Goal: Information Seeking & Learning: Learn about a topic

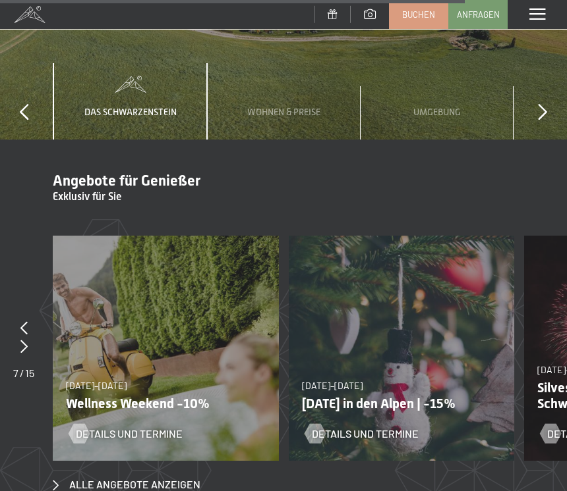
scroll to position [4639, 0]
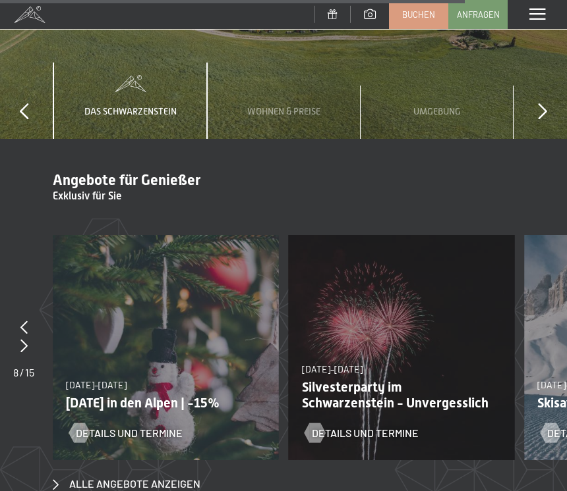
click at [25, 321] on icon at bounding box center [23, 327] width 7 height 13
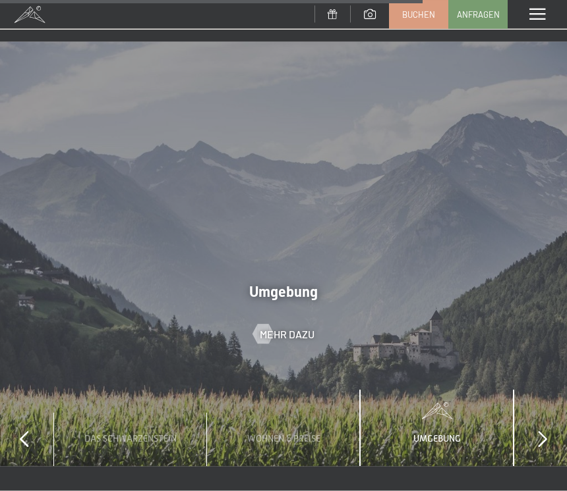
scroll to position [4305, 0]
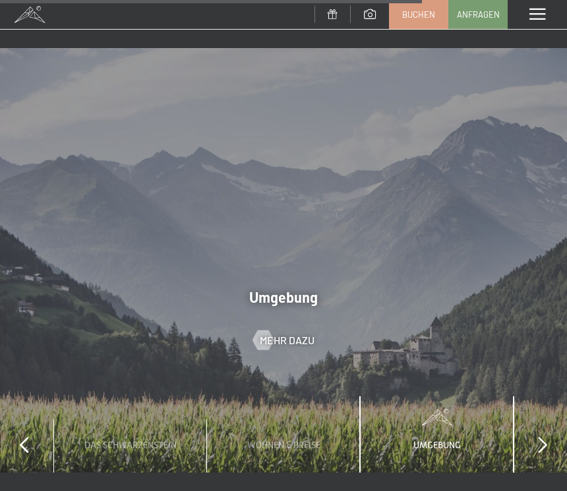
click at [286, 333] on span "Mehr dazu" at bounding box center [287, 340] width 55 height 14
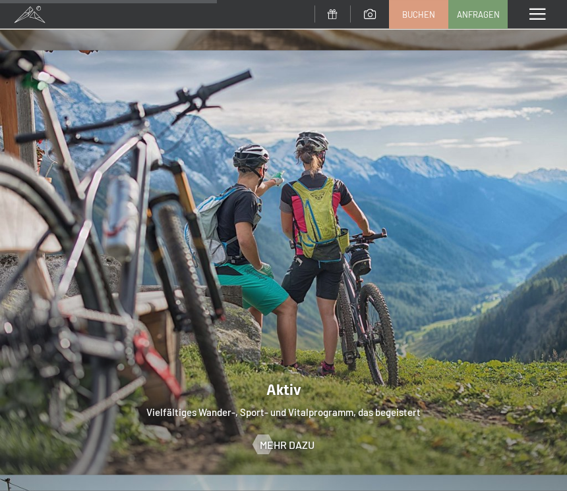
scroll to position [2208, 0]
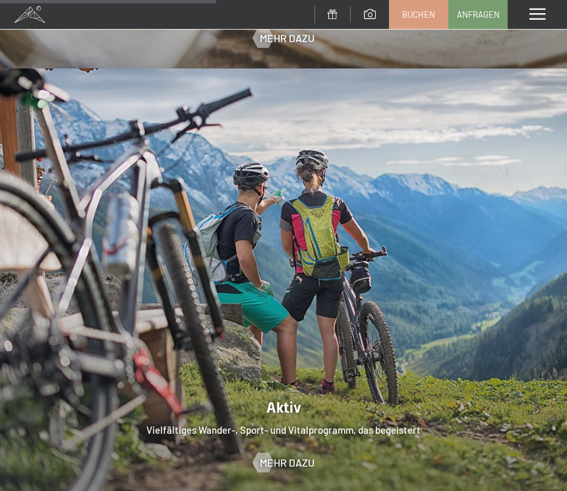
click at [294, 412] on div at bounding box center [283, 281] width 567 height 425
click at [277, 456] on span "Mehr dazu" at bounding box center [287, 463] width 55 height 14
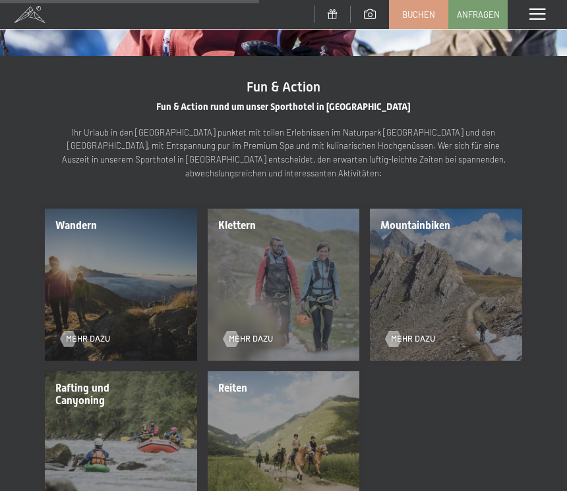
scroll to position [1365, 0]
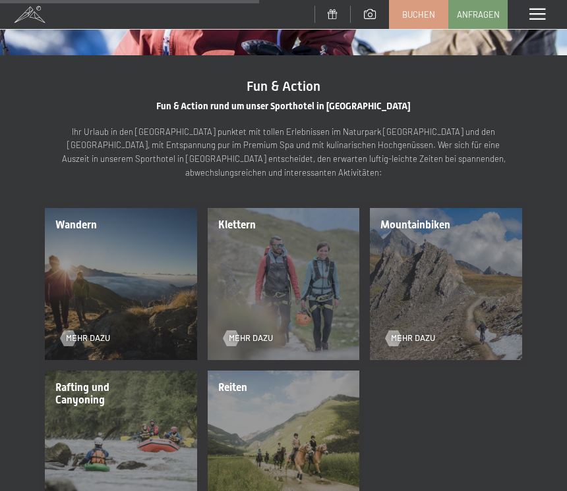
click at [126, 223] on div "Wandern Mehr dazu" at bounding box center [121, 284] width 163 height 163
click at [73, 331] on div at bounding box center [68, 339] width 9 height 16
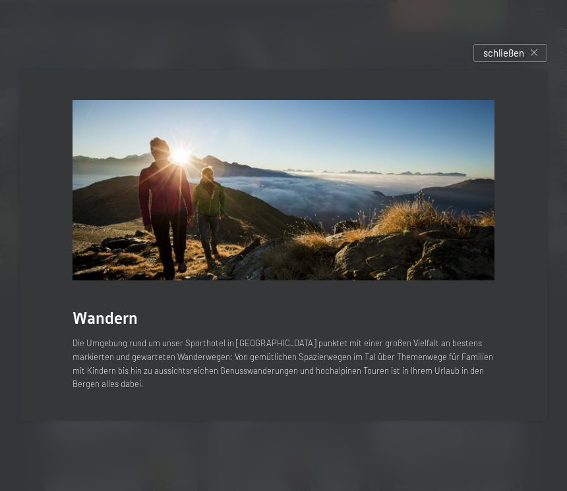
scroll to position [2096, 0]
click at [540, 62] on div "schließen" at bounding box center [510, 53] width 74 height 18
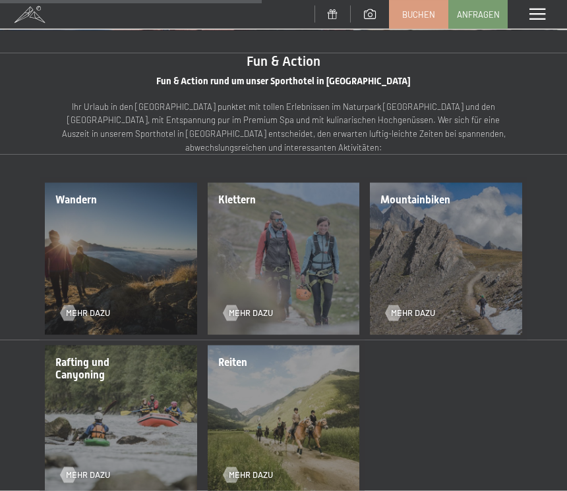
scroll to position [1391, 0]
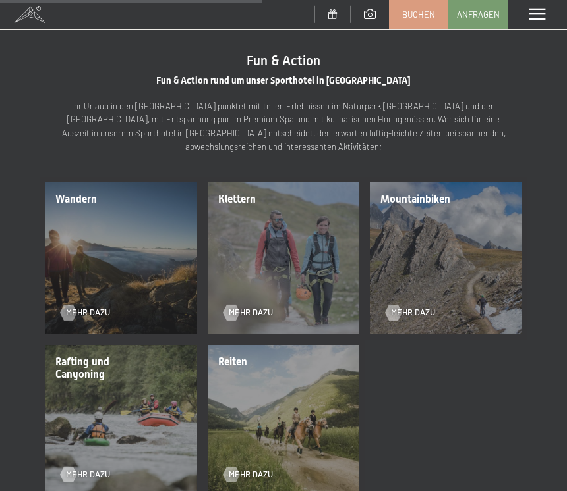
click at [90, 307] on span "Mehr dazu" at bounding box center [88, 313] width 44 height 12
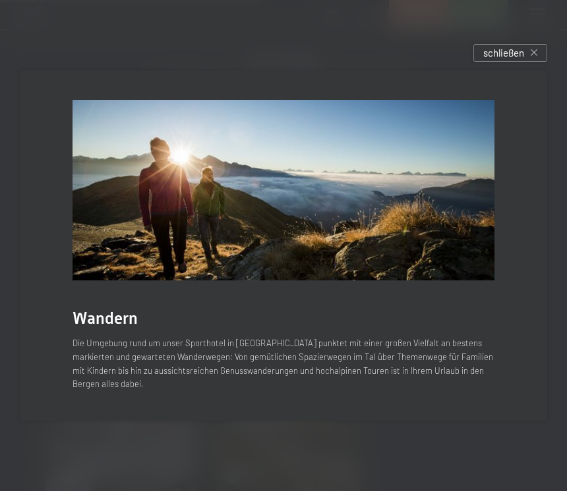
click at [538, 62] on div "schließen" at bounding box center [510, 53] width 74 height 18
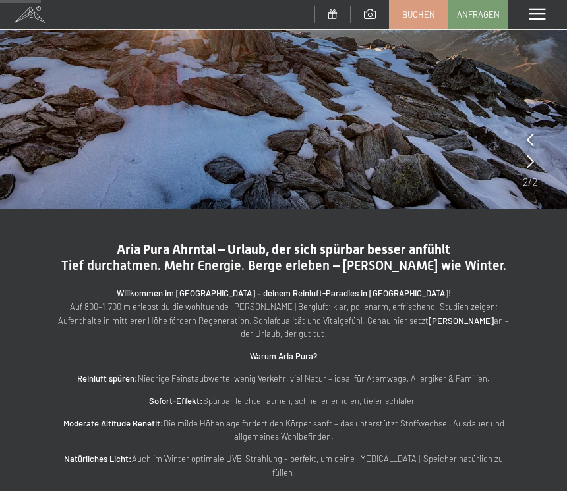
scroll to position [215, 0]
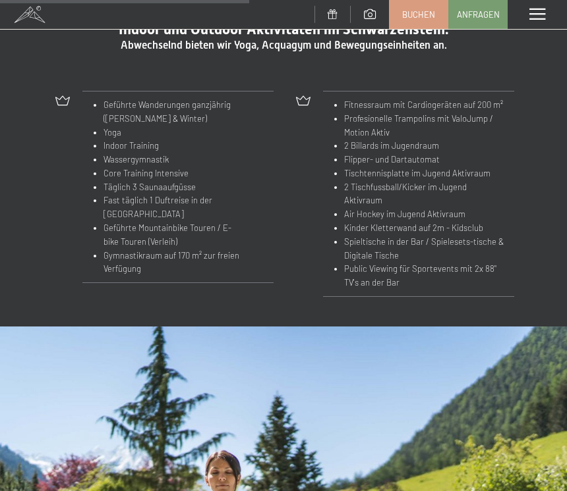
scroll to position [1323, 0]
click at [536, 16] on span at bounding box center [537, 15] width 16 height 12
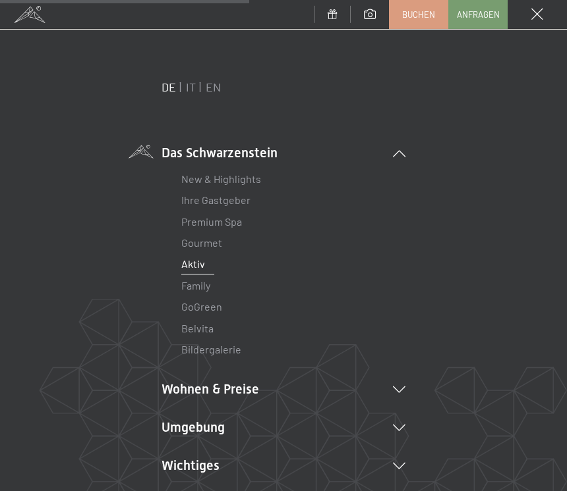
scroll to position [0, 0]
click at [205, 285] on link "Family" at bounding box center [195, 285] width 29 height 13
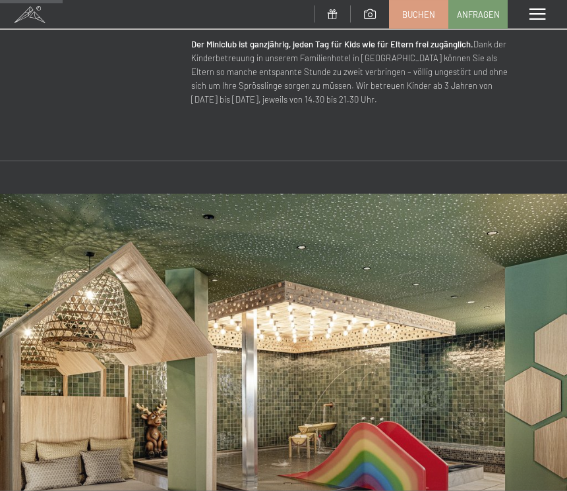
scroll to position [717, 0]
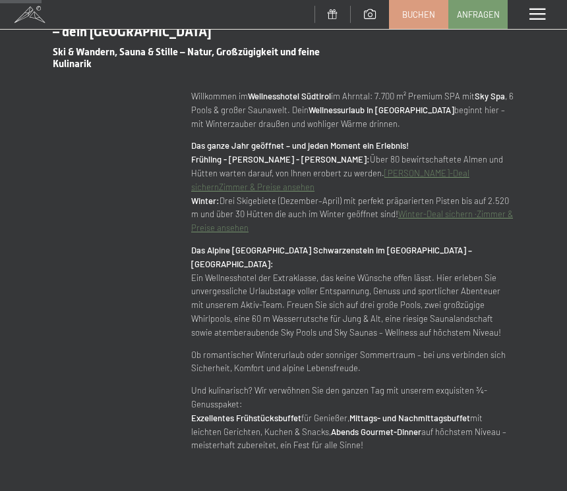
scroll to position [503, 0]
click at [532, 12] on span at bounding box center [537, 15] width 16 height 12
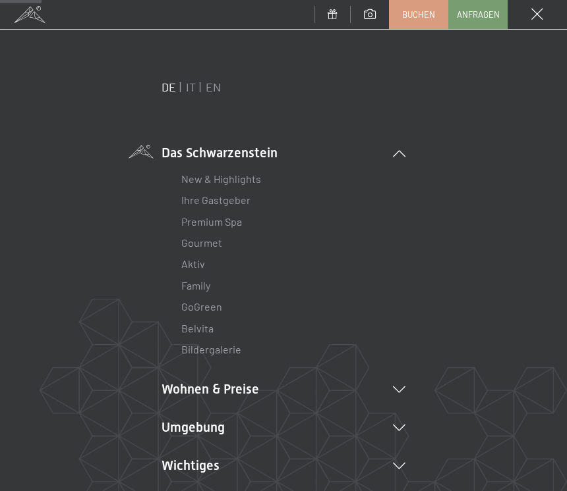
scroll to position [0, 0]
click at [538, 9] on span at bounding box center [537, 15] width 12 height 12
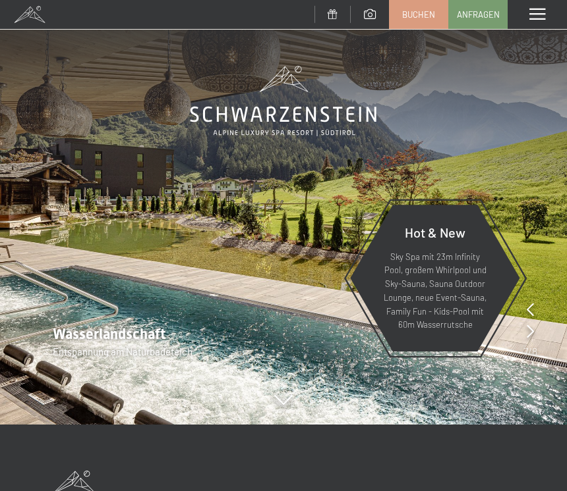
click at [526, 312] on icon at bounding box center [529, 309] width 7 height 13
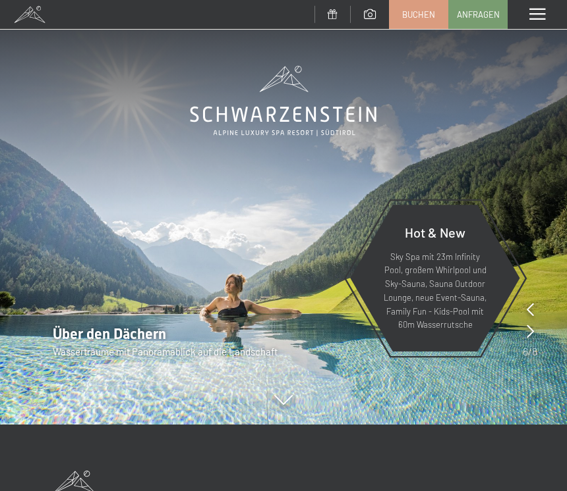
click at [529, 333] on icon at bounding box center [529, 331] width 7 height 13
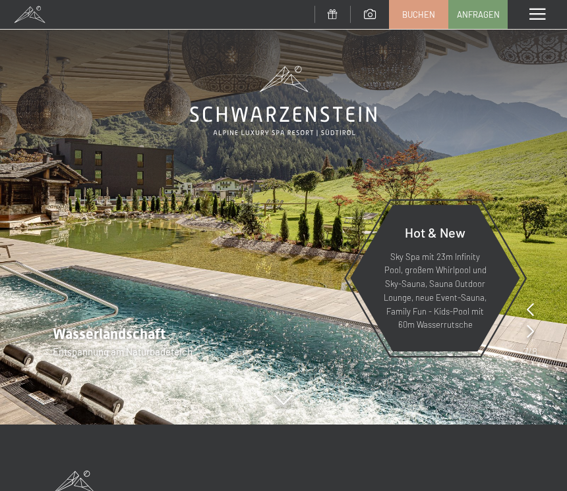
click at [532, 326] on icon at bounding box center [529, 331] width 7 height 13
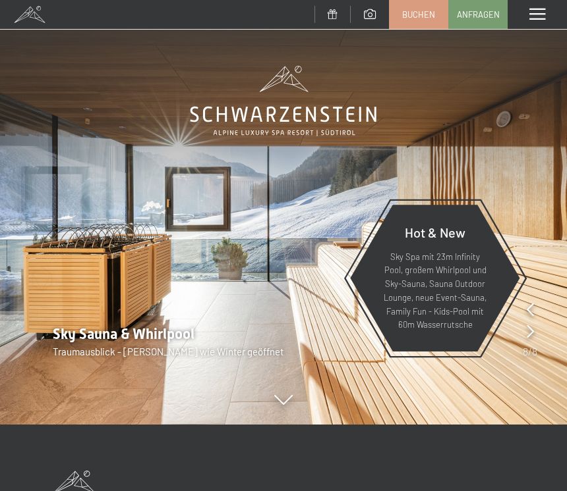
click at [532, 300] on img at bounding box center [283, 212] width 567 height 425
click at [532, 309] on icon at bounding box center [529, 309] width 7 height 13
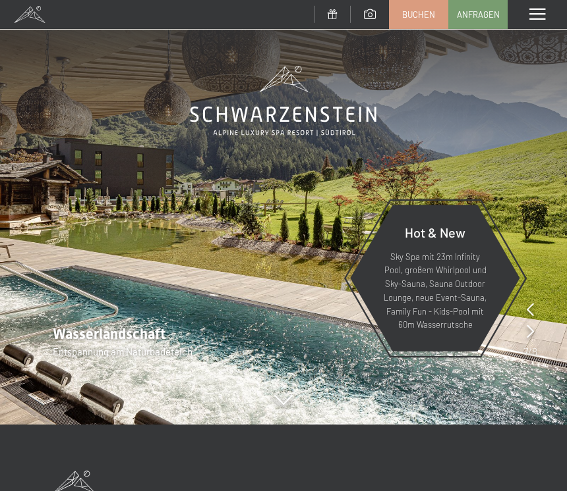
click at [532, 307] on icon at bounding box center [529, 309] width 7 height 13
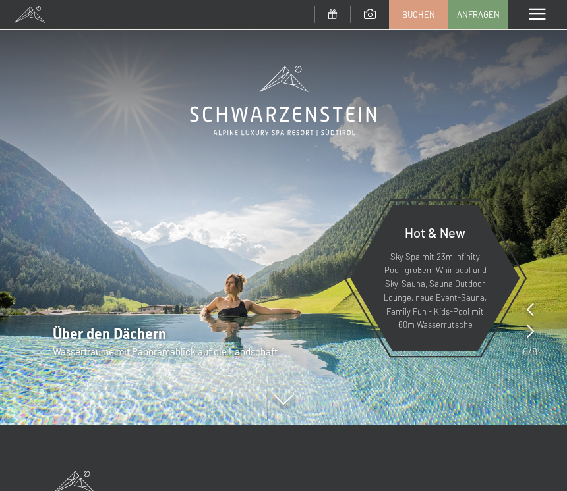
click at [531, 306] on icon at bounding box center [529, 309] width 7 height 13
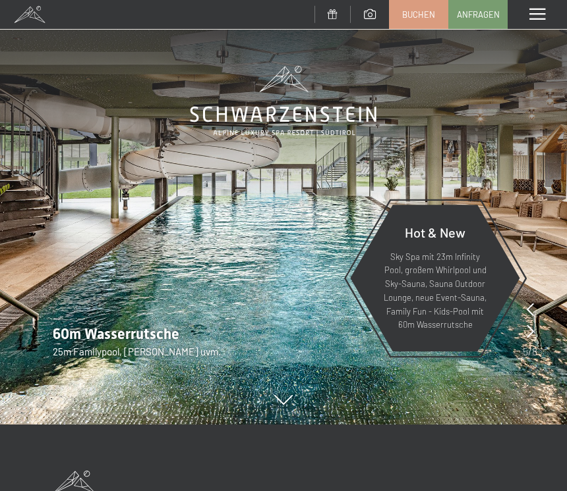
click at [532, 305] on icon at bounding box center [529, 309] width 7 height 13
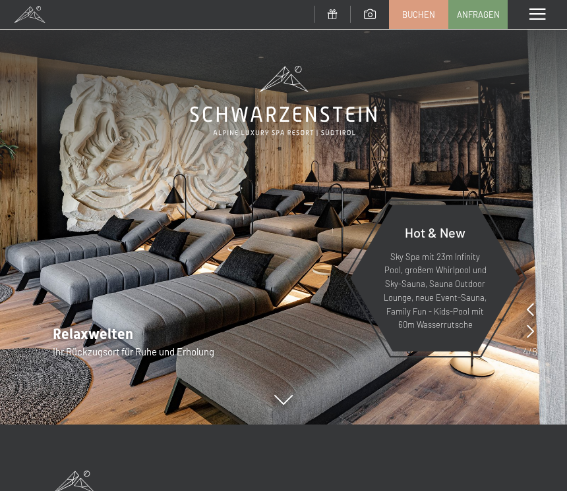
click at [532, 306] on icon at bounding box center [529, 309] width 7 height 13
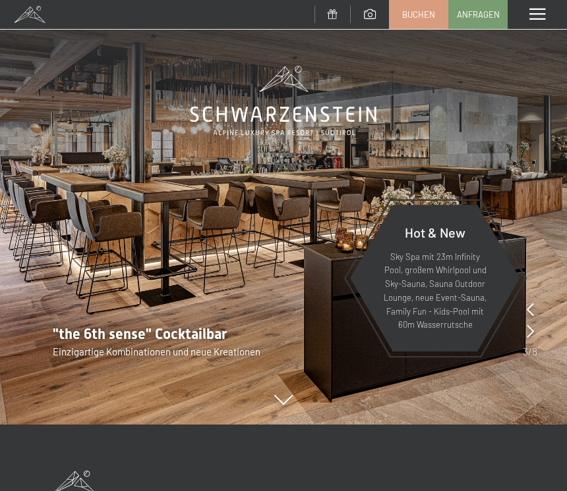
click at [533, 307] on icon at bounding box center [529, 309] width 7 height 13
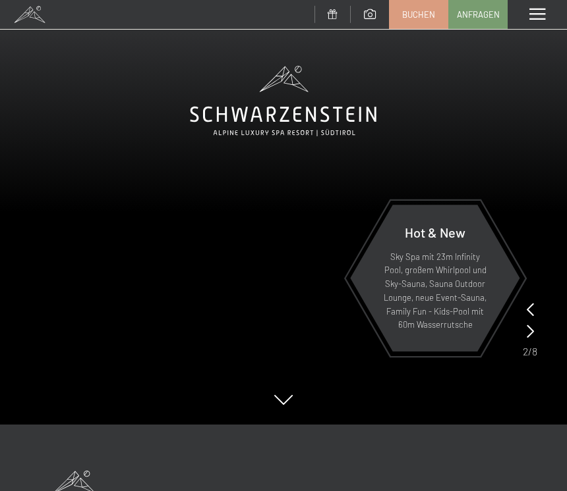
click at [533, 304] on icon at bounding box center [529, 309] width 7 height 13
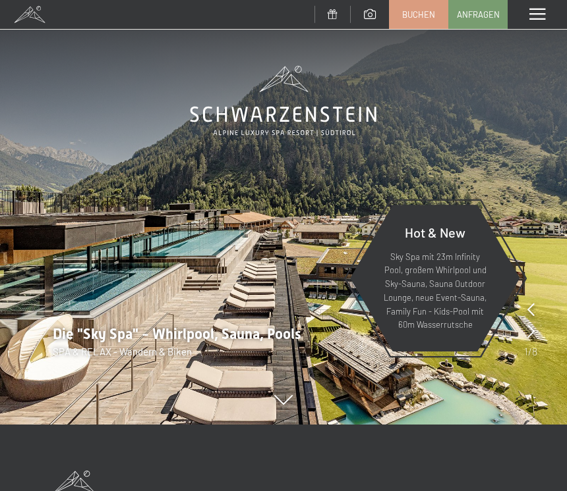
click at [541, 13] on span at bounding box center [537, 15] width 16 height 12
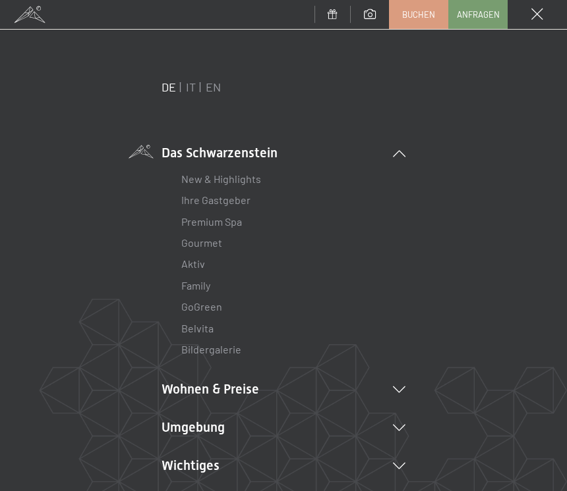
click at [405, 425] on icon at bounding box center [399, 428] width 13 height 7
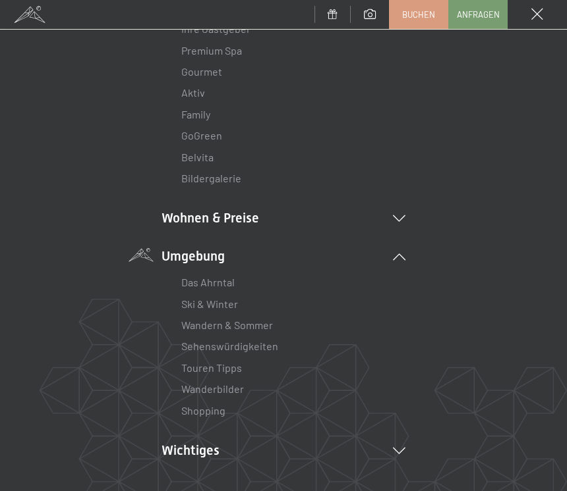
scroll to position [172, 0]
click at [230, 322] on link "Wandern & Sommer" at bounding box center [227, 324] width 92 height 13
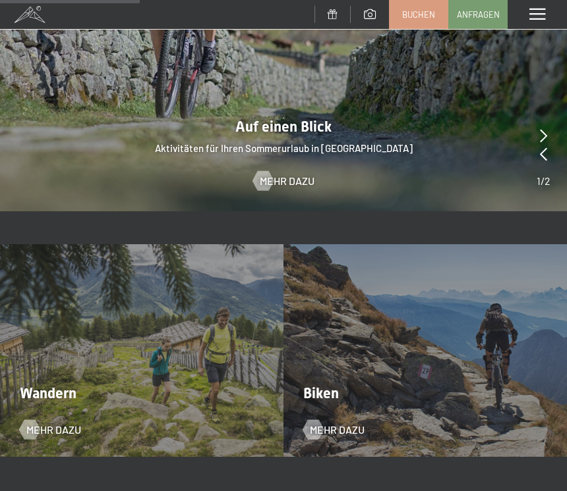
scroll to position [1699, 0]
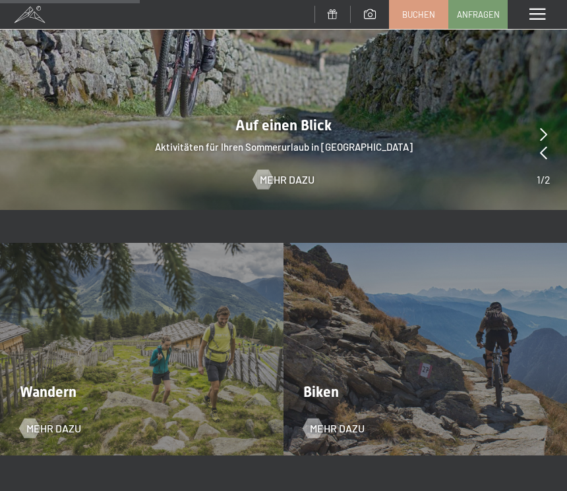
click at [70, 422] on span "Mehr dazu" at bounding box center [53, 429] width 55 height 14
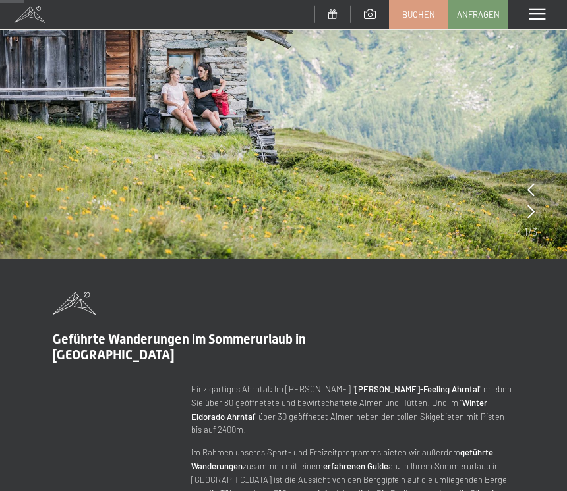
scroll to position [168, 0]
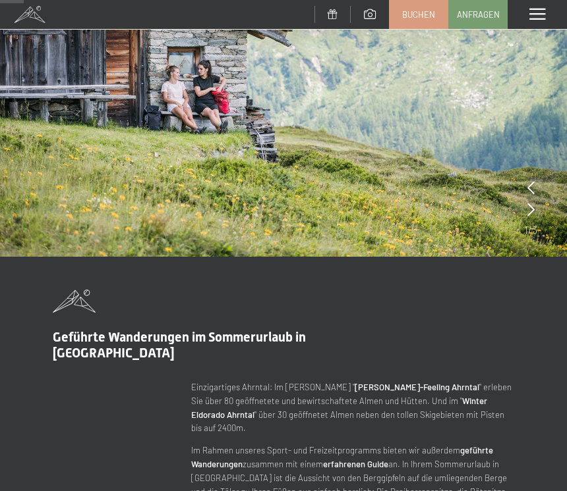
click at [540, 207] on img at bounding box center [283, 44] width 567 height 425
click at [528, 212] on icon at bounding box center [530, 209] width 7 height 13
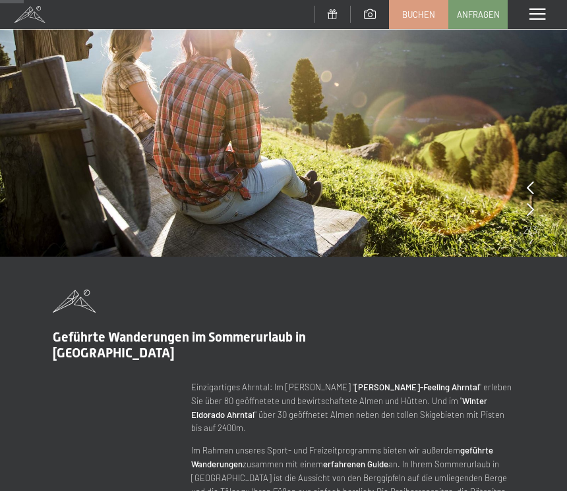
click at [532, 210] on icon at bounding box center [529, 209] width 7 height 13
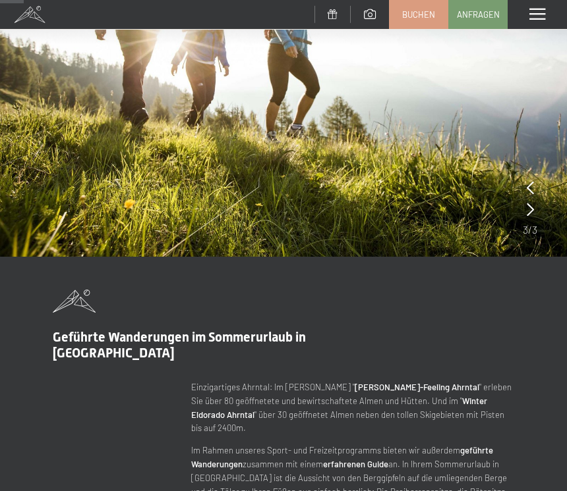
click at [531, 180] on div at bounding box center [529, 188] width 7 height 18
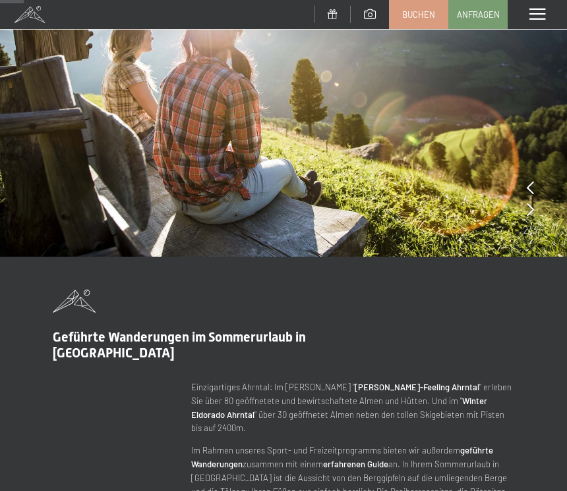
click at [532, 180] on div at bounding box center [529, 188] width 7 height 18
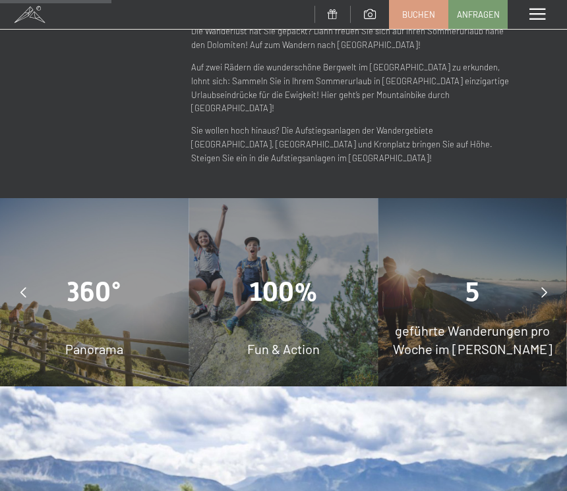
scroll to position [789, 0]
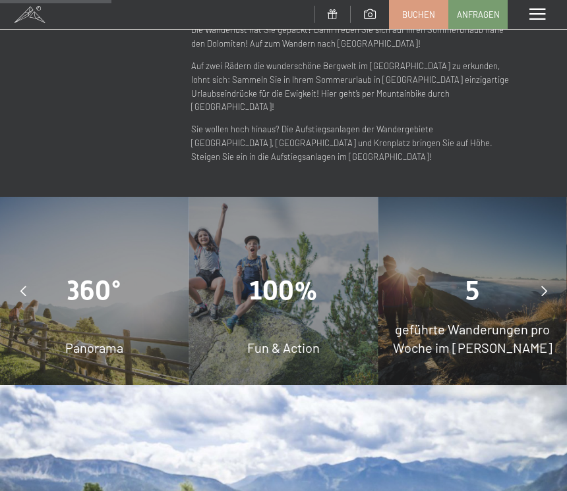
click at [303, 275] on span "100%" at bounding box center [283, 290] width 69 height 31
click at [302, 270] on div "100% Fun & Action" at bounding box center [283, 291] width 189 height 189
click at [293, 340] on span "Fun & Action" at bounding box center [283, 348] width 72 height 16
click at [308, 275] on span "100%" at bounding box center [283, 290] width 69 height 31
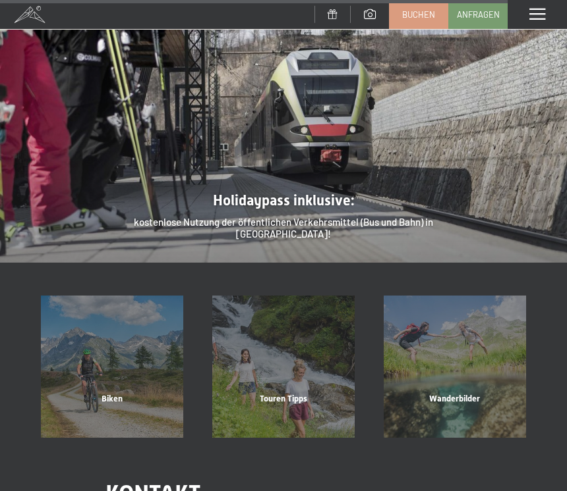
scroll to position [3502, 0]
click at [291, 393] on span "Touren Tipps" at bounding box center [283, 398] width 47 height 10
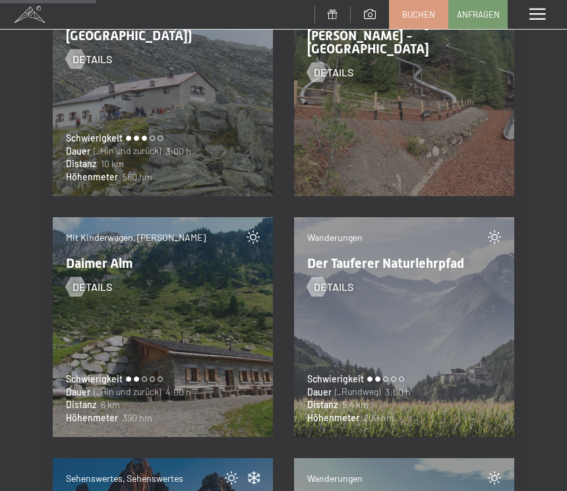
scroll to position [4336, 0]
click at [449, 314] on div "Wanderungen Der Tauferer Naturlehrpfad Details Schwierigkeit [PERSON_NAME] (_Ru…" at bounding box center [404, 327] width 220 height 220
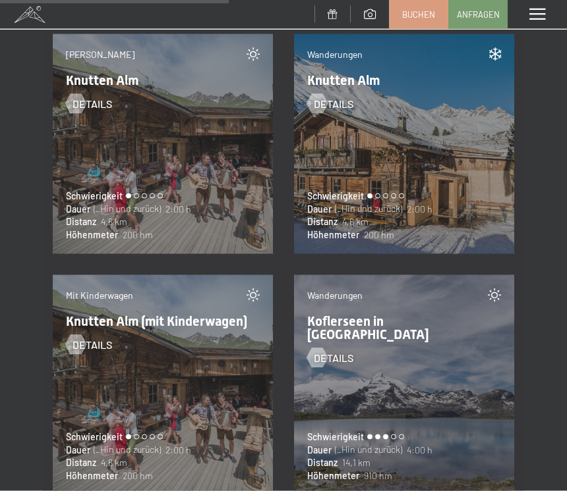
scroll to position [10307, 0]
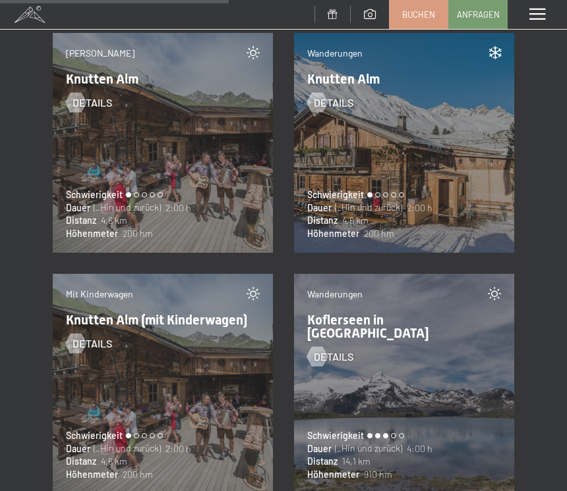
click at [92, 337] on span "Details" at bounding box center [92, 344] width 40 height 14
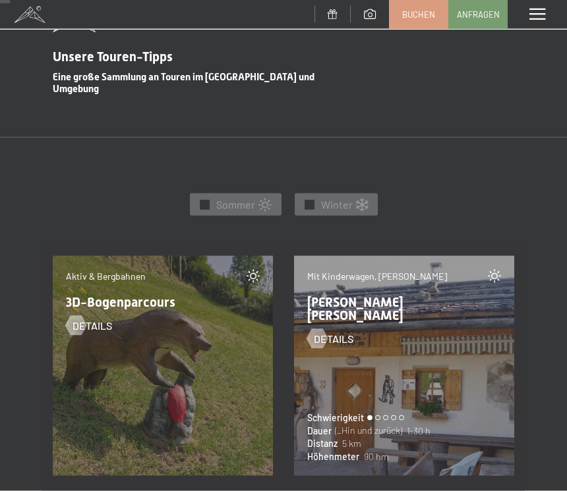
scroll to position [447, 0]
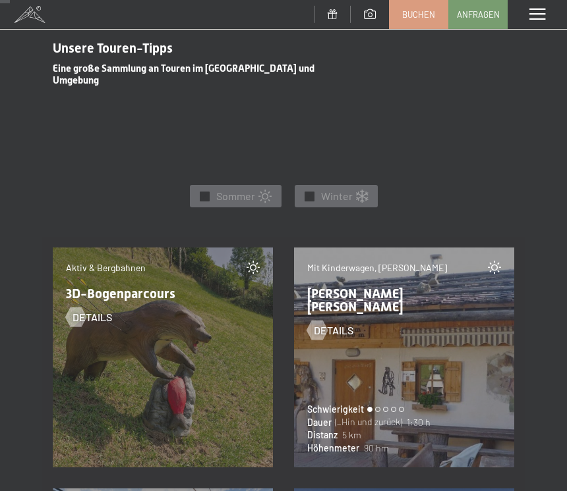
click at [322, 321] on div at bounding box center [316, 331] width 11 height 20
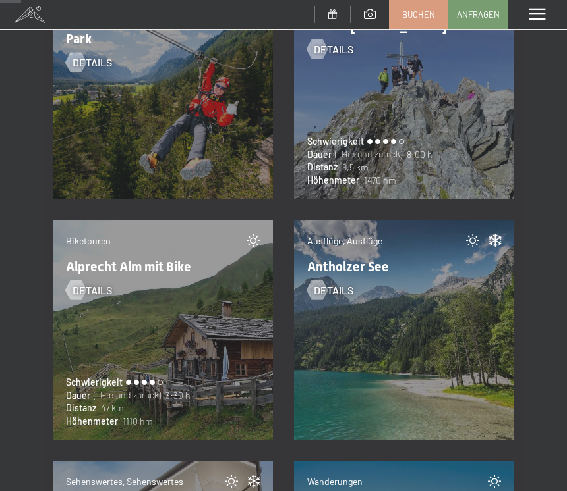
scroll to position [956, 0]
click at [321, 285] on div at bounding box center [316, 291] width 11 height 20
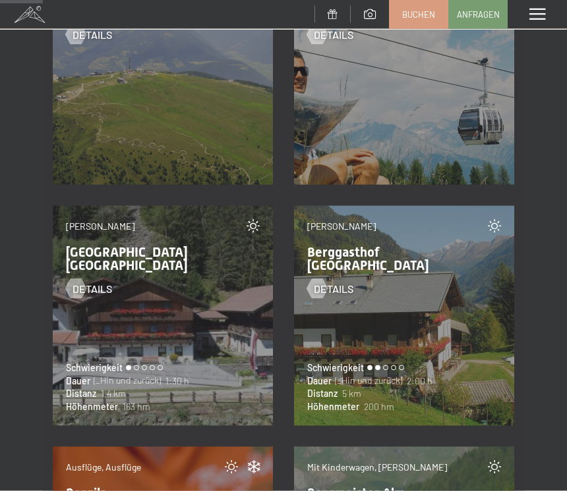
scroll to position [1938, 0]
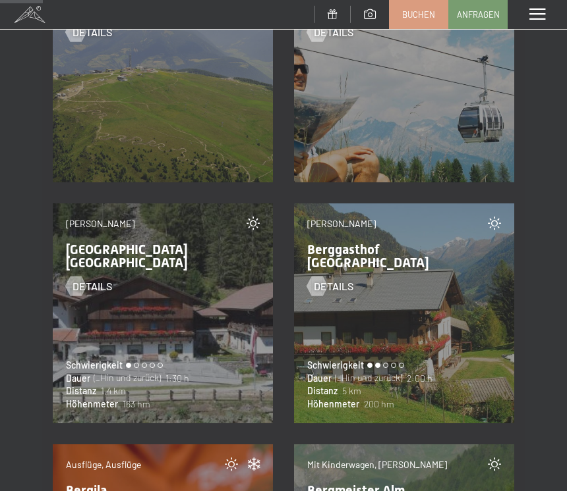
click at [327, 279] on span "Details" at bounding box center [334, 286] width 40 height 14
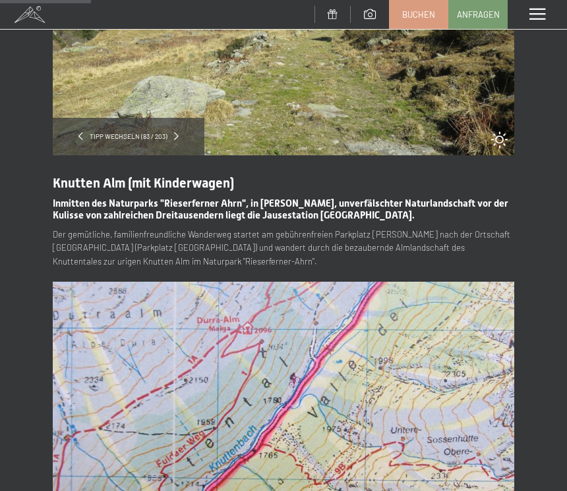
scroll to position [202, 0]
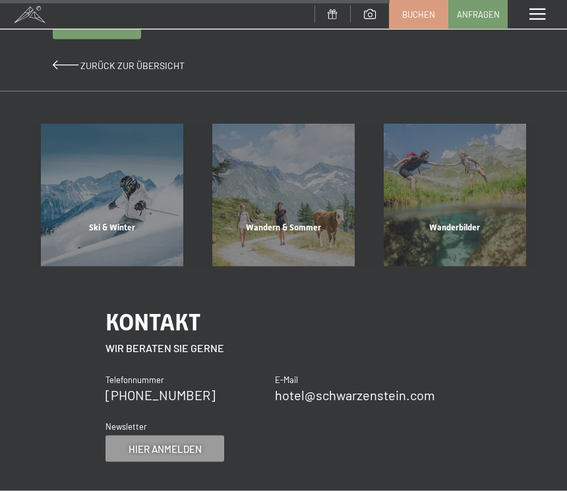
scroll to position [872, 0]
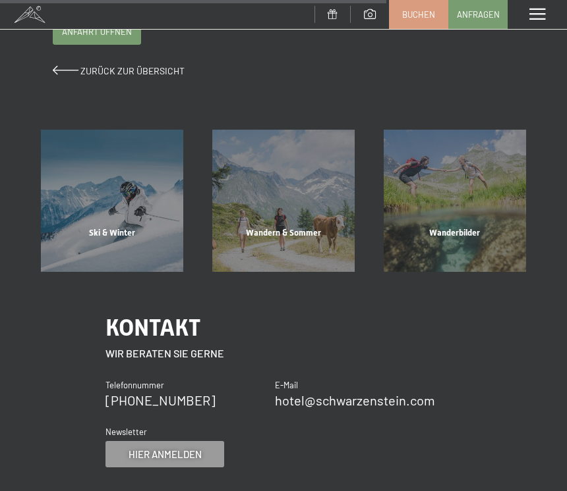
click at [298, 228] on div "Wandern & Sommer" at bounding box center [283, 249] width 171 height 45
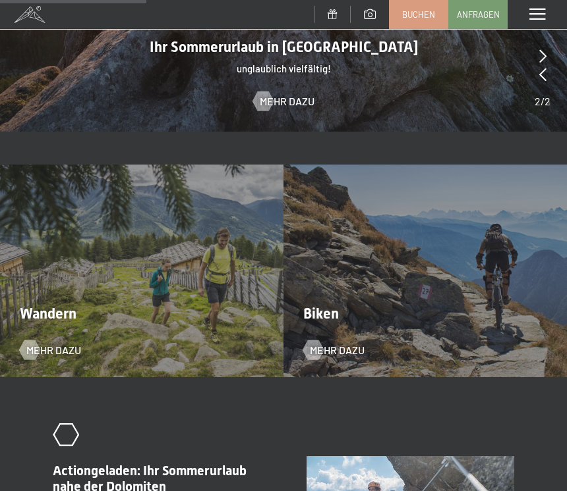
scroll to position [1779, 0]
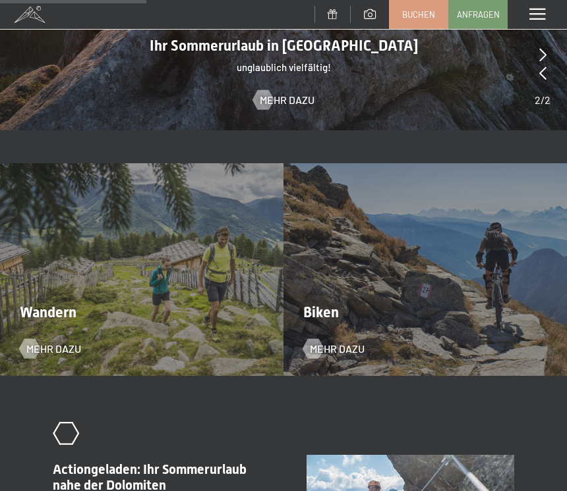
click at [42, 342] on span "Mehr dazu" at bounding box center [53, 349] width 55 height 14
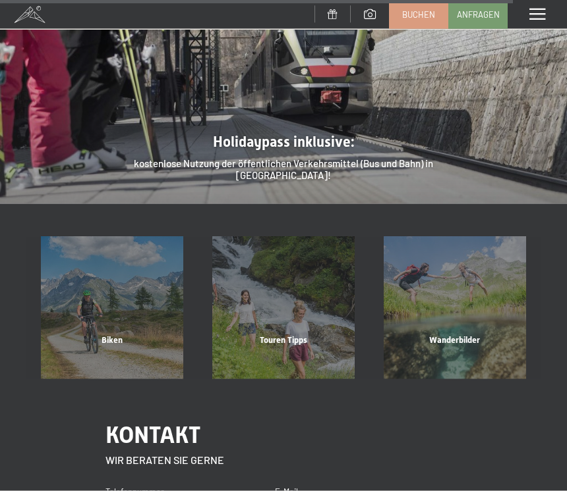
scroll to position [3544, 0]
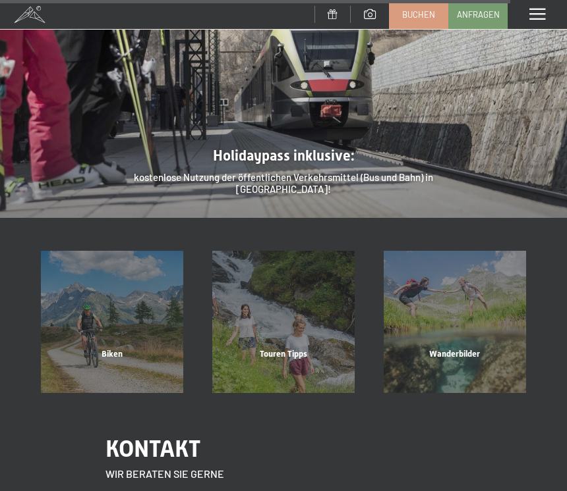
click at [294, 349] on div "Touren Tipps" at bounding box center [283, 371] width 171 height 45
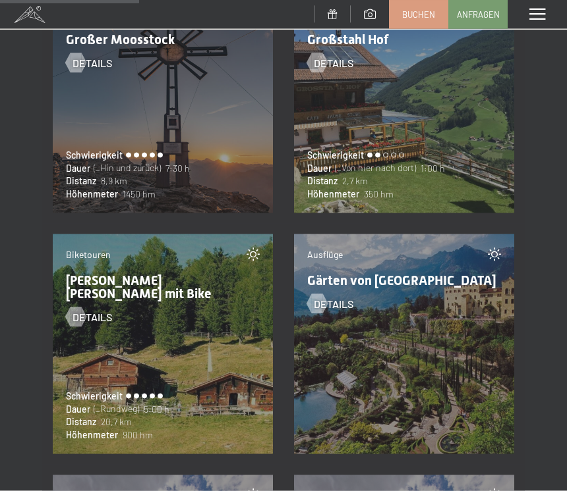
scroll to position [6248, 0]
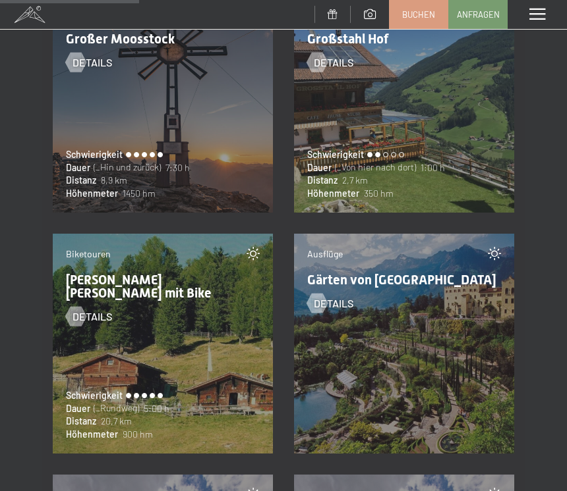
click at [350, 310] on span "Details" at bounding box center [334, 303] width 40 height 14
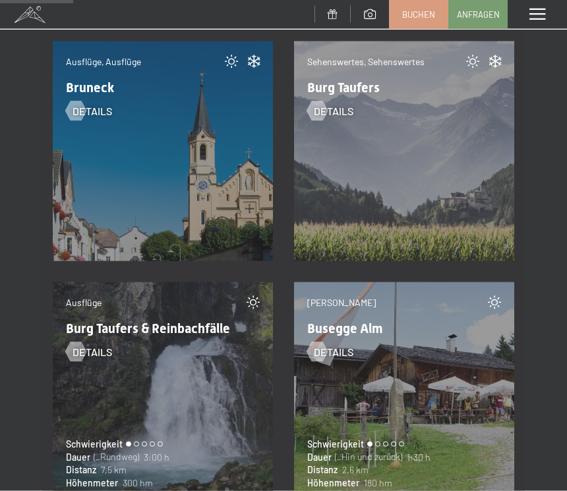
scroll to position [3307, 0]
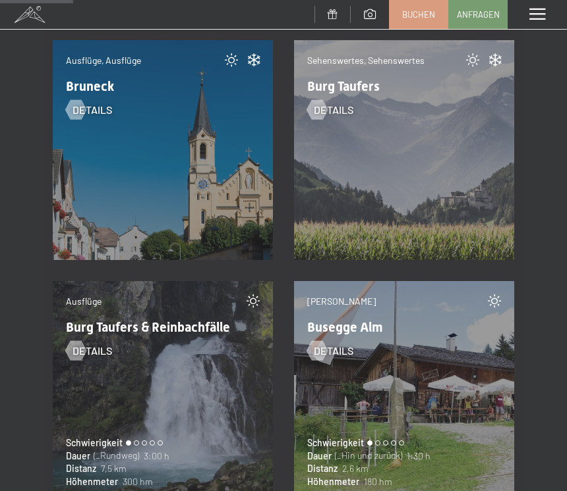
click at [420, 362] on div "Almen Busegge Alm Details Schwierigkeit Dauer (_Hin und zurück) 1:30 h Distanz …" at bounding box center [404, 391] width 220 height 220
click at [353, 344] on span "Details" at bounding box center [334, 351] width 40 height 14
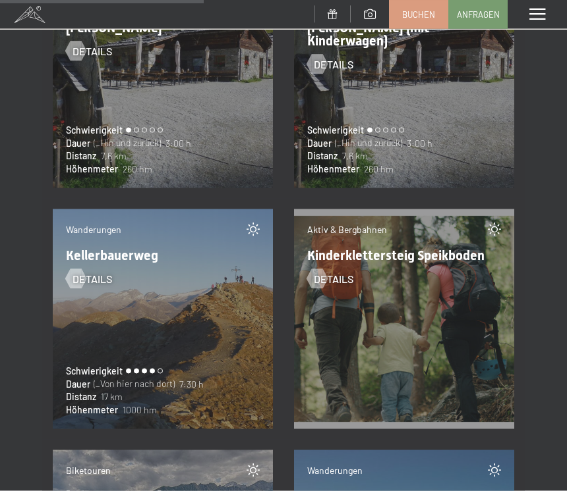
scroll to position [9168, 0]
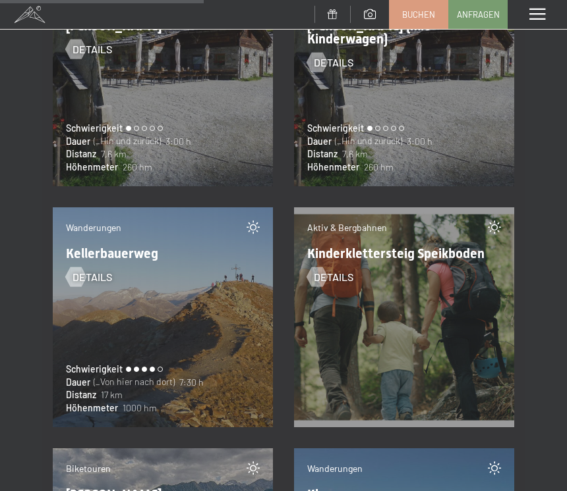
click at [451, 300] on div "Aktiv & Bergbahnen Kinderklettersteig Speikboden Details" at bounding box center [404, 318] width 220 height 220
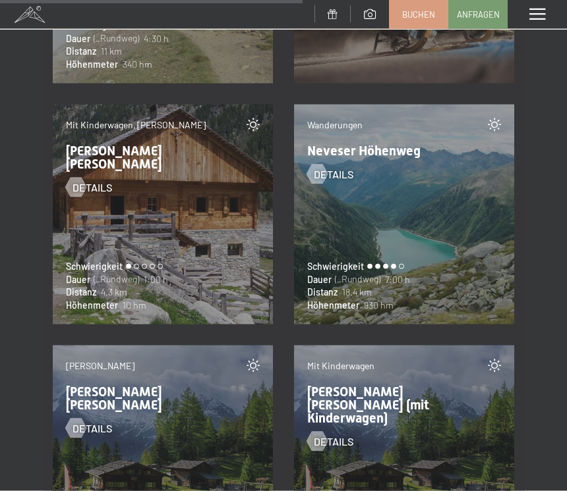
scroll to position [13613, 0]
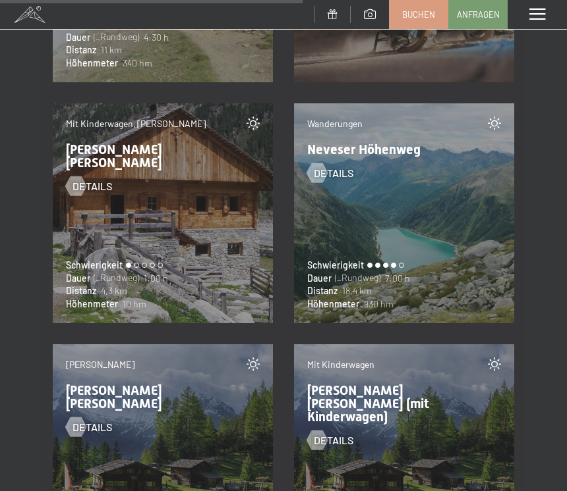
click at [94, 179] on span "Details" at bounding box center [92, 186] width 40 height 14
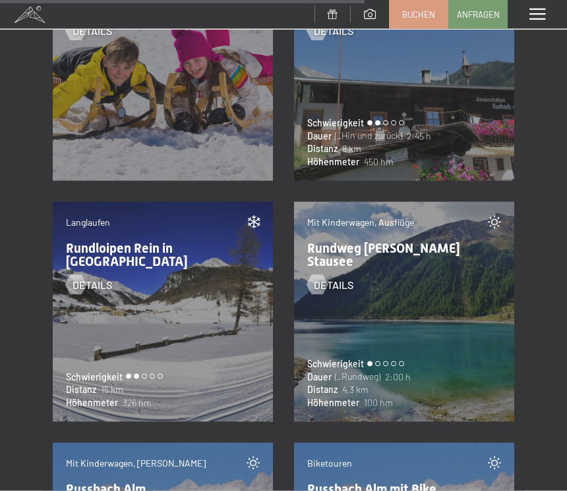
scroll to position [16408, 0]
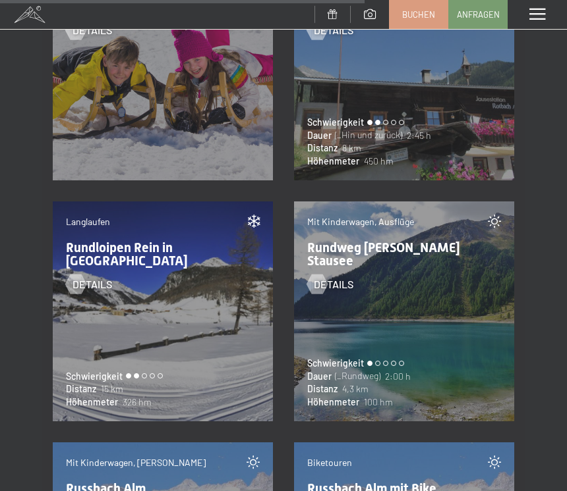
click at [346, 277] on span "Details" at bounding box center [334, 284] width 40 height 14
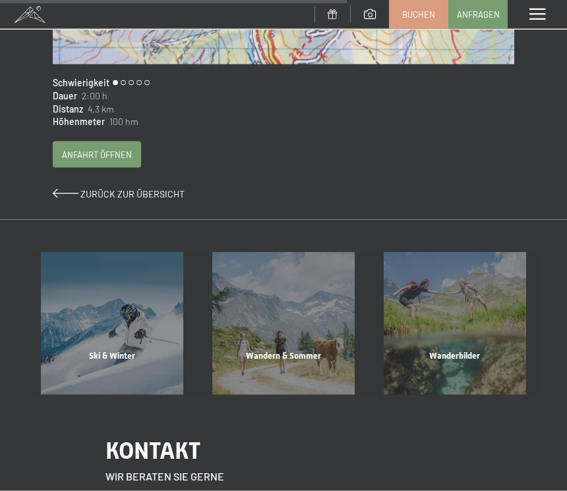
scroll to position [809, 0]
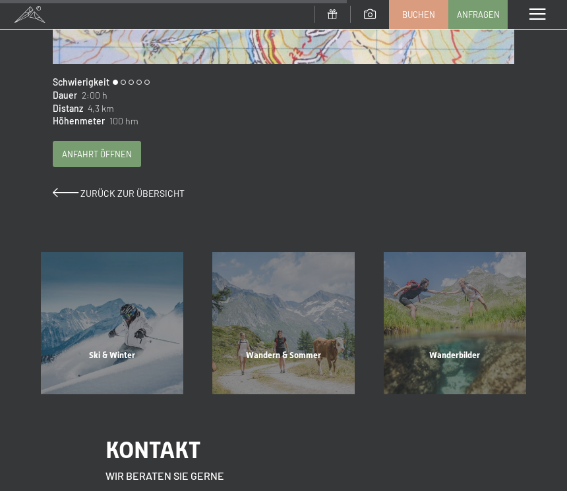
click at [145, 188] on span "Zurück zur Übersicht" at bounding box center [132, 193] width 104 height 11
